Goal: Navigation & Orientation: Find specific page/section

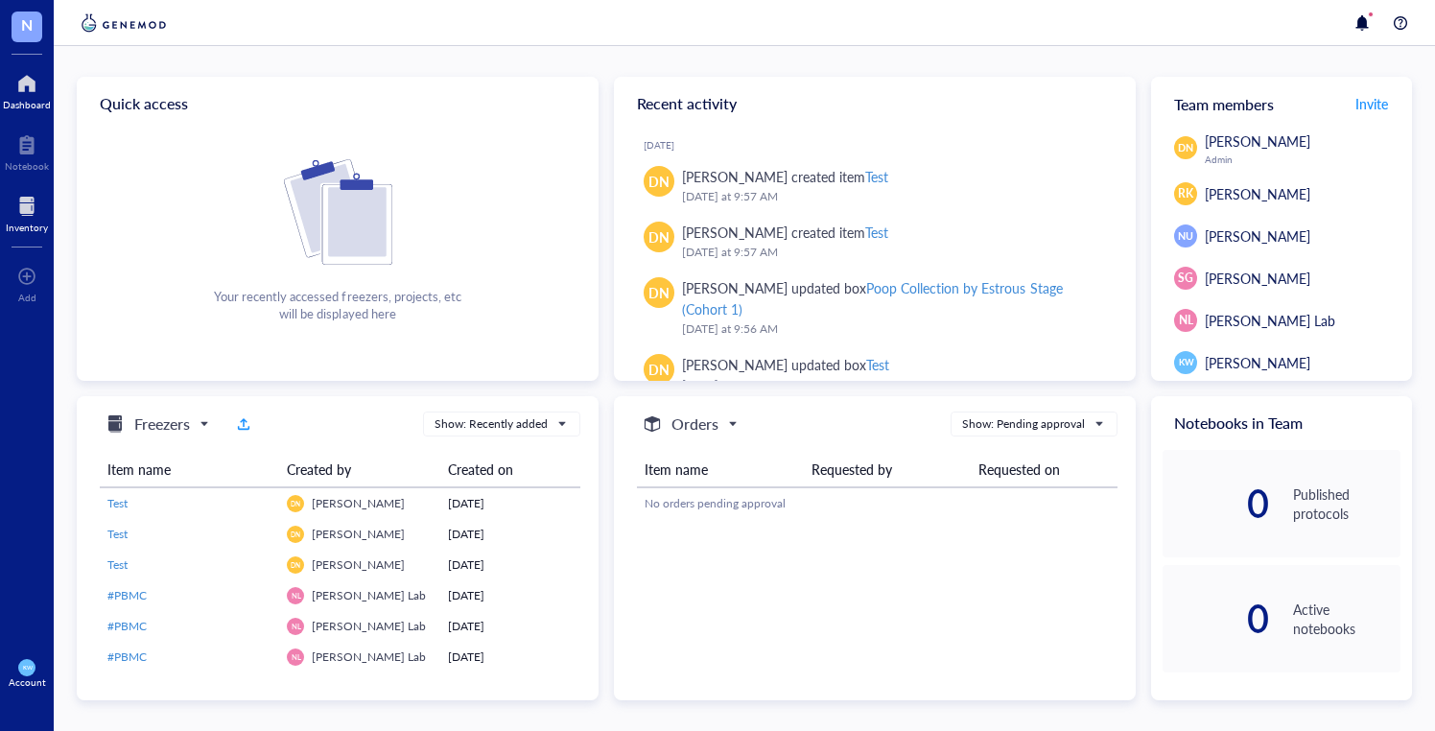
click at [16, 235] on div "Inventory" at bounding box center [27, 212] width 54 height 54
click at [19, 210] on div at bounding box center [27, 206] width 42 height 31
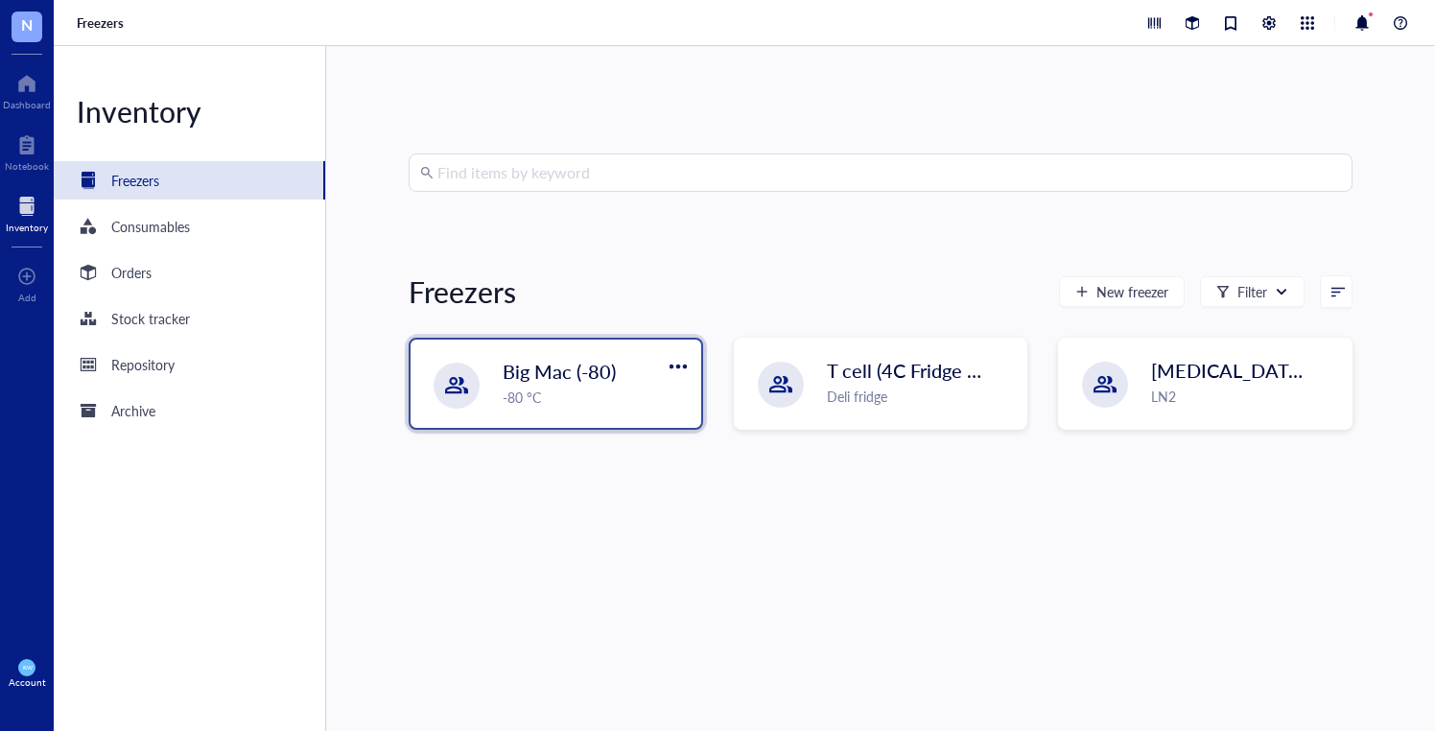
click at [570, 395] on div "-80 °C" at bounding box center [596, 397] width 187 height 21
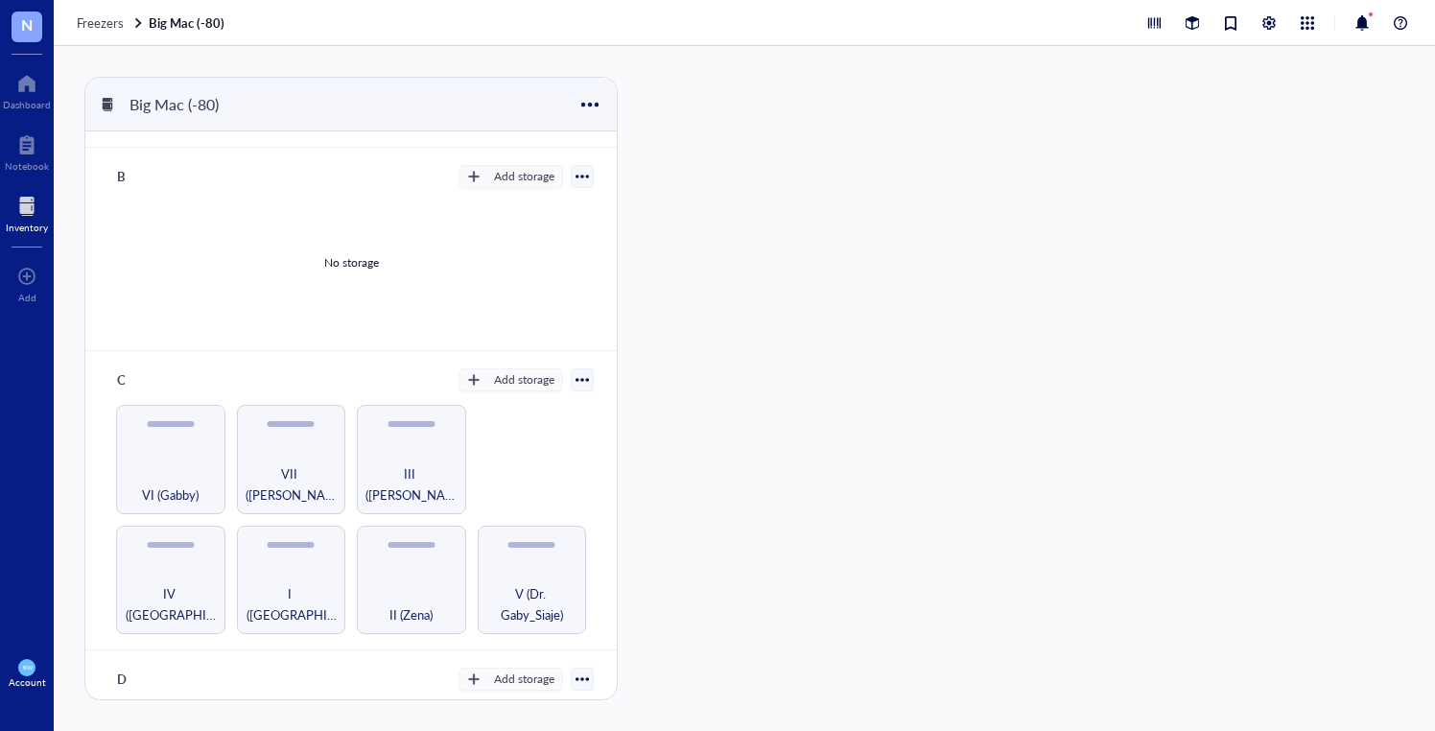
scroll to position [188, 0]
click at [287, 557] on div "I ([GEOGRAPHIC_DATA])" at bounding box center [291, 579] width 109 height 109
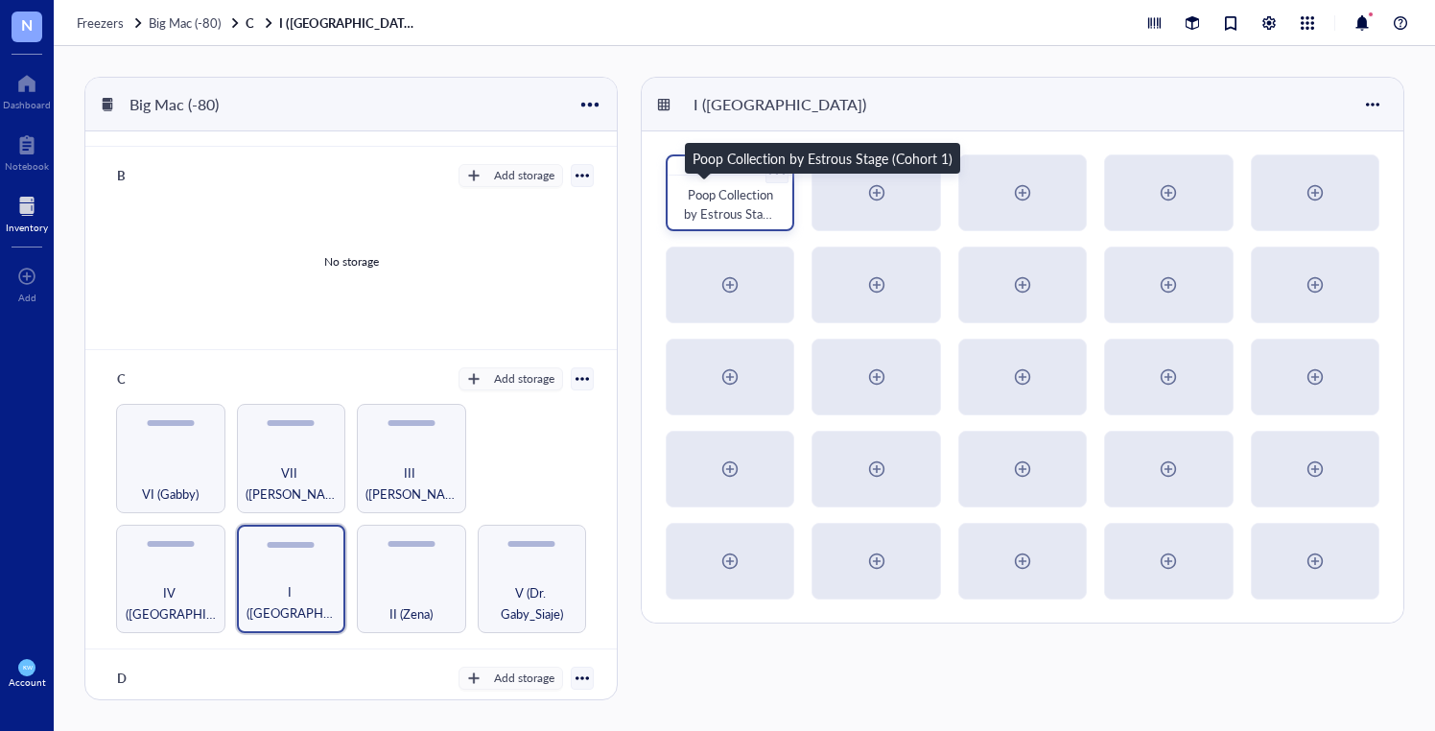
click at [722, 194] on span "Poop Collection by Estrous Stage (Cohort 1)" at bounding box center [731, 213] width 95 height 57
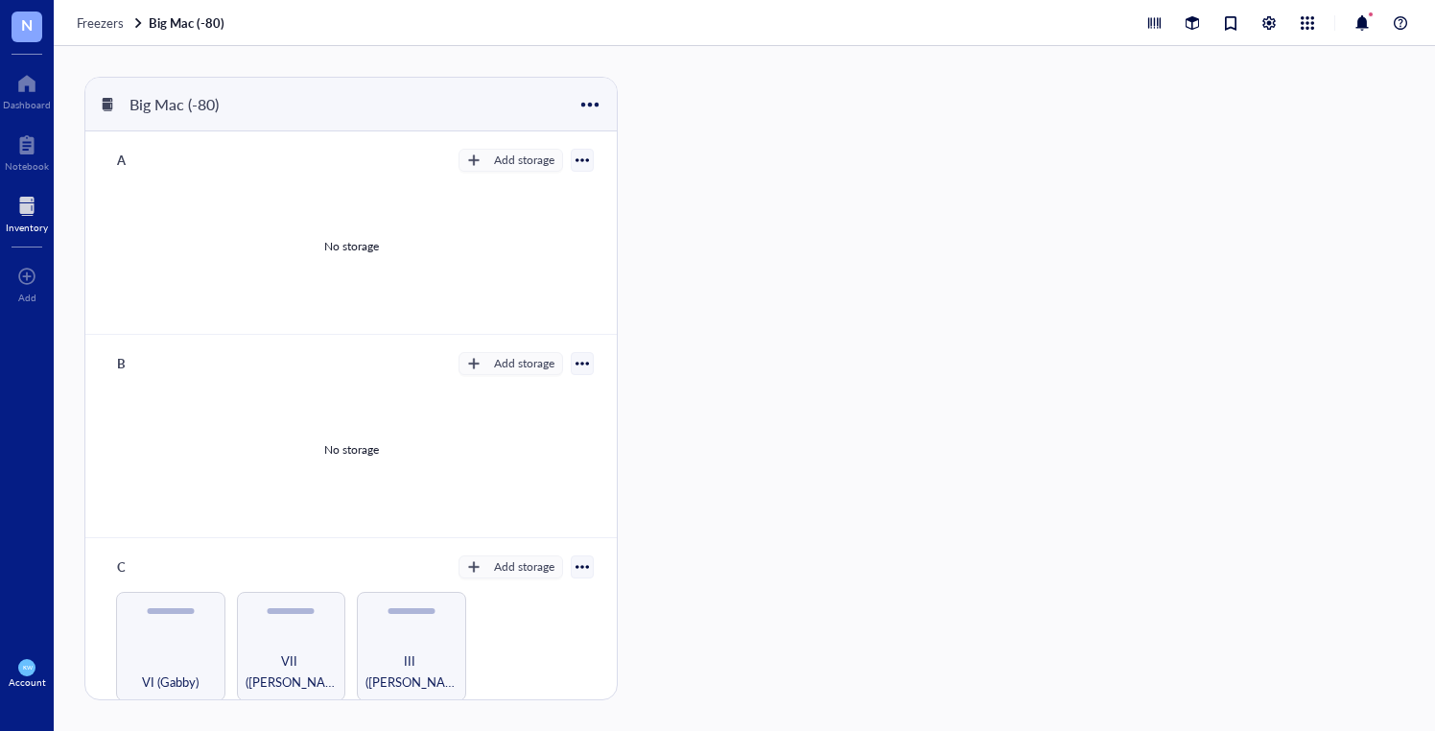
click at [35, 668] on div "KW Account" at bounding box center [27, 674] width 54 height 54
click at [127, 708] on link "Logout" at bounding box center [128, 706] width 110 height 35
